Goal: Transaction & Acquisition: Obtain resource

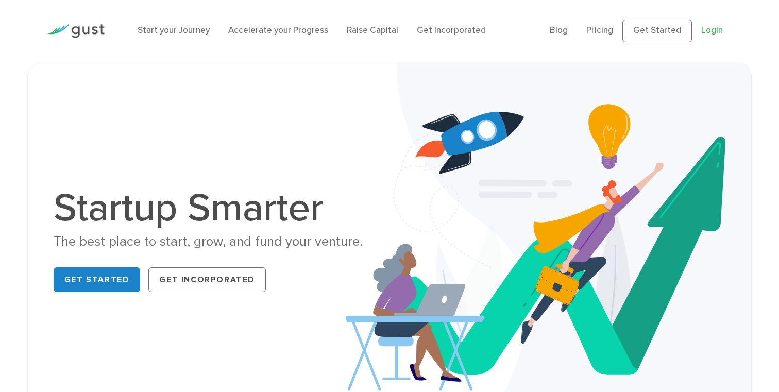
click at [719, 35] on link "Login" at bounding box center [713, 30] width 22 height 10
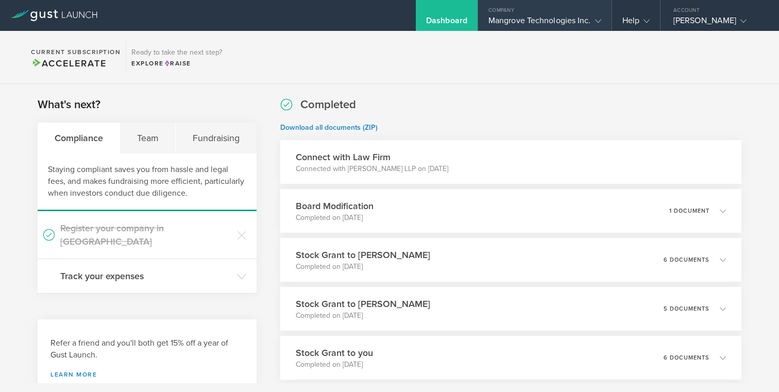
click at [594, 20] on gust-icon at bounding box center [596, 20] width 10 height 10
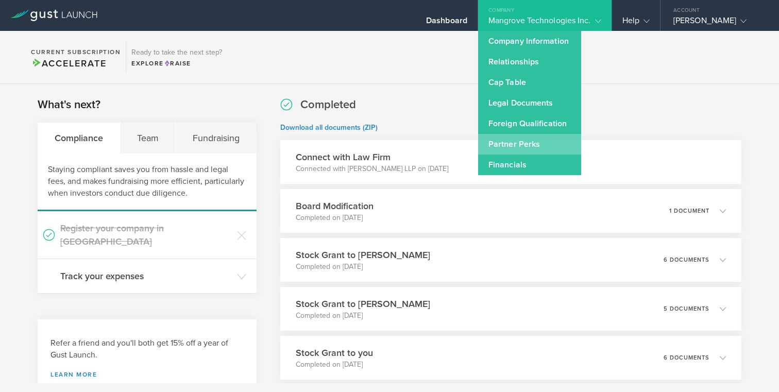
click at [513, 144] on link "Partner Perks" at bounding box center [529, 144] width 103 height 21
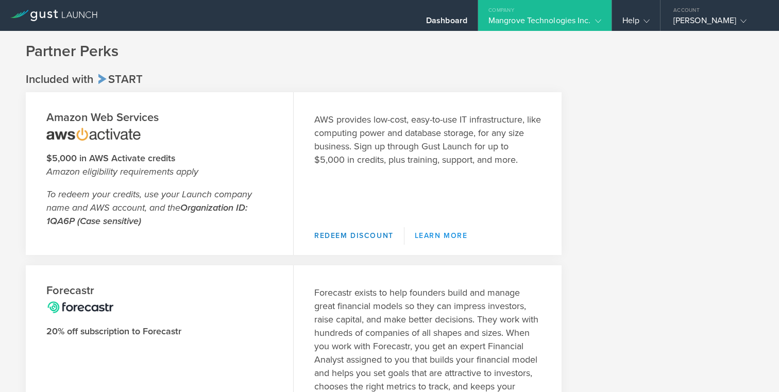
click at [437, 233] on link "Learn More" at bounding box center [442, 236] width 74 height 18
drag, startPoint x: 47, startPoint y: 220, endPoint x: 73, endPoint y: 222, distance: 25.3
click at [73, 222] on strong "Organization ID: 1QA6P (Case sensitive)" at bounding box center [146, 214] width 201 height 25
copy strong "1QA6P"
click at [337, 239] on link "Redeem Discount" at bounding box center [359, 236] width 90 height 18
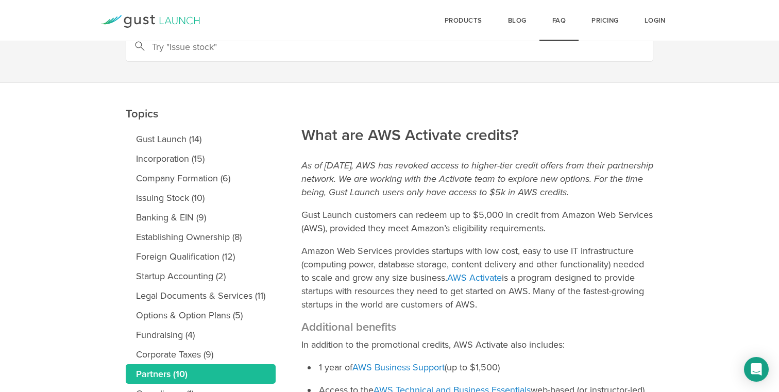
scroll to position [59, 0]
